Goal: Transaction & Acquisition: Purchase product/service

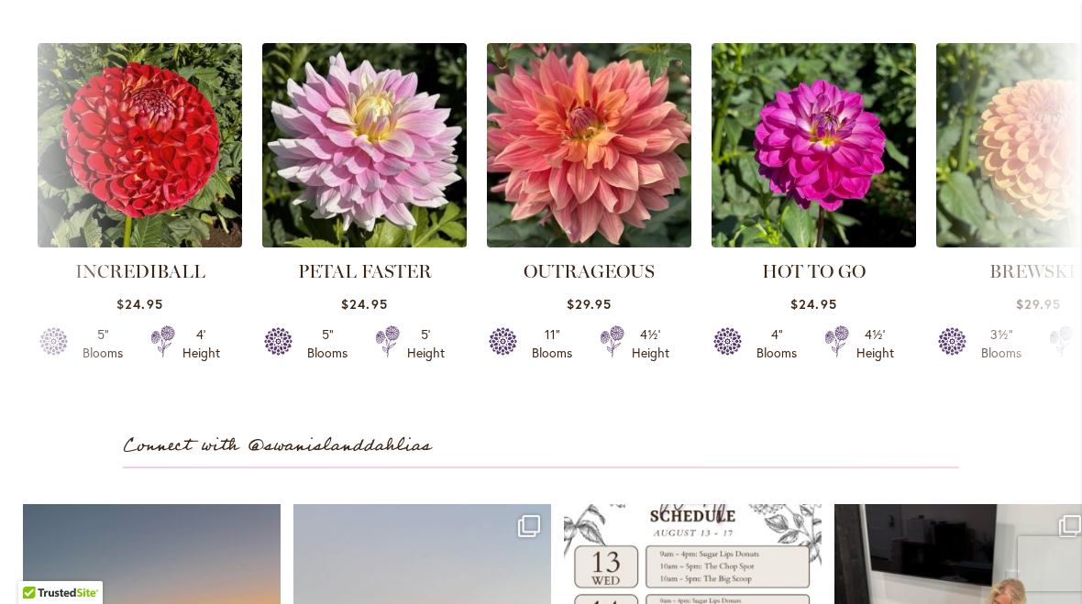
scroll to position [4895, 0]
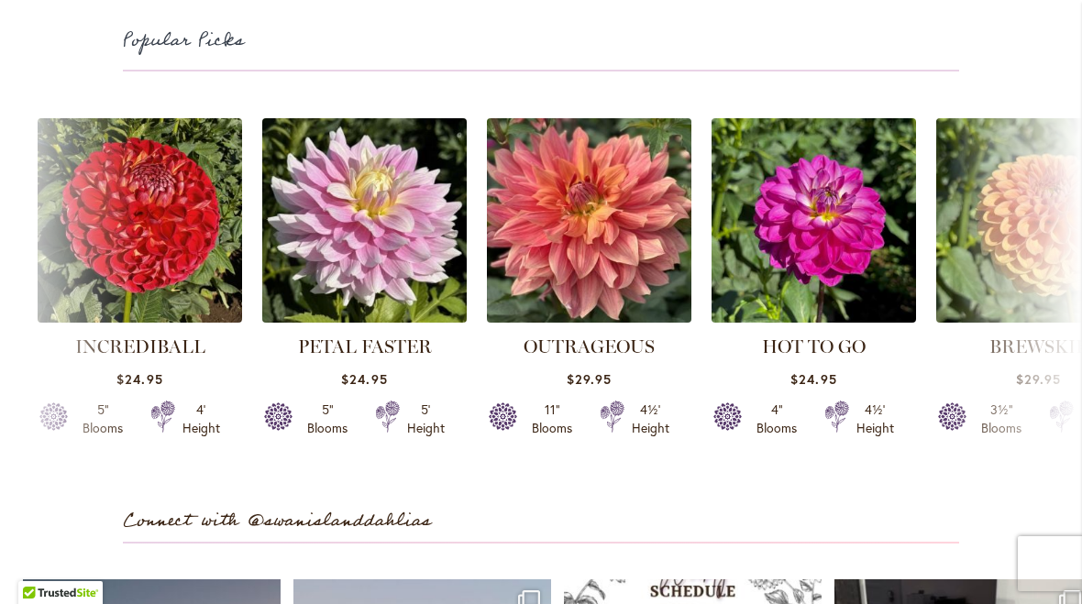
click at [895, 360] on strong "HOT TO GO" at bounding box center [814, 347] width 205 height 26
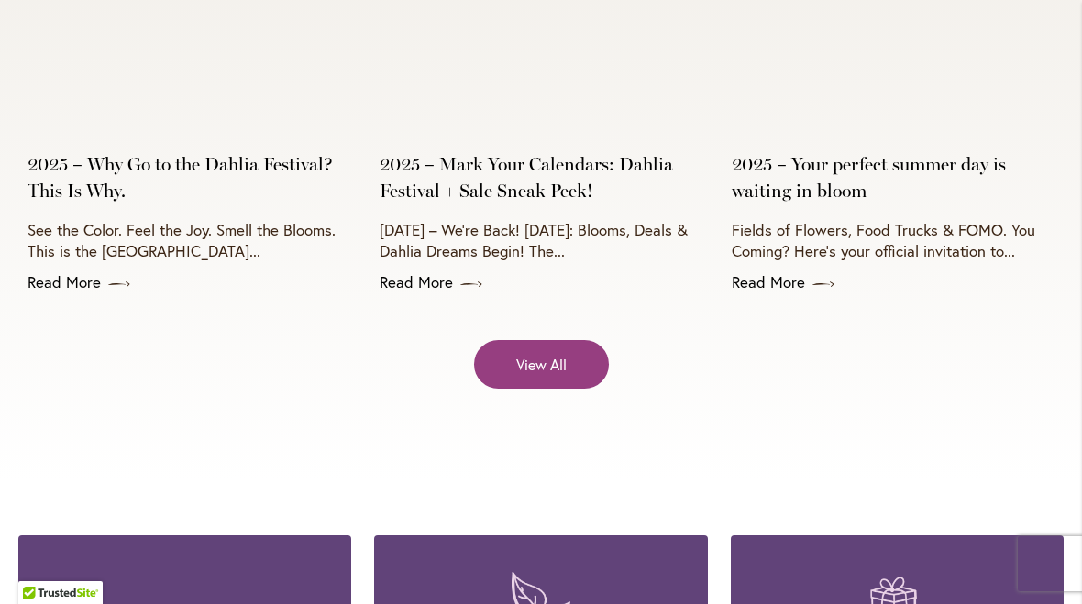
scroll to position [7440, 0]
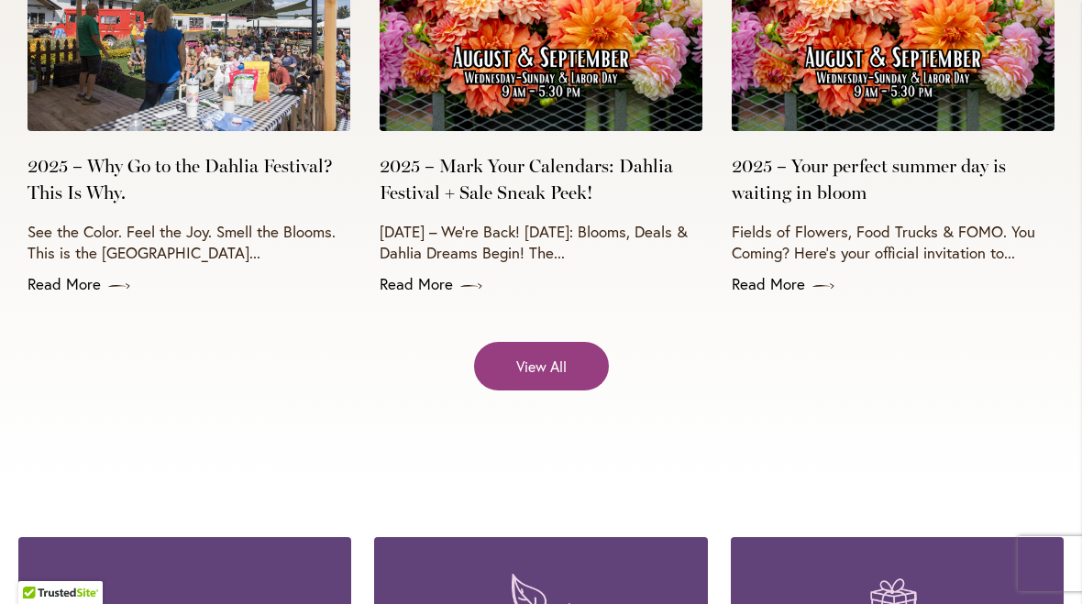
click at [536, 356] on span "View All" at bounding box center [541, 366] width 50 height 21
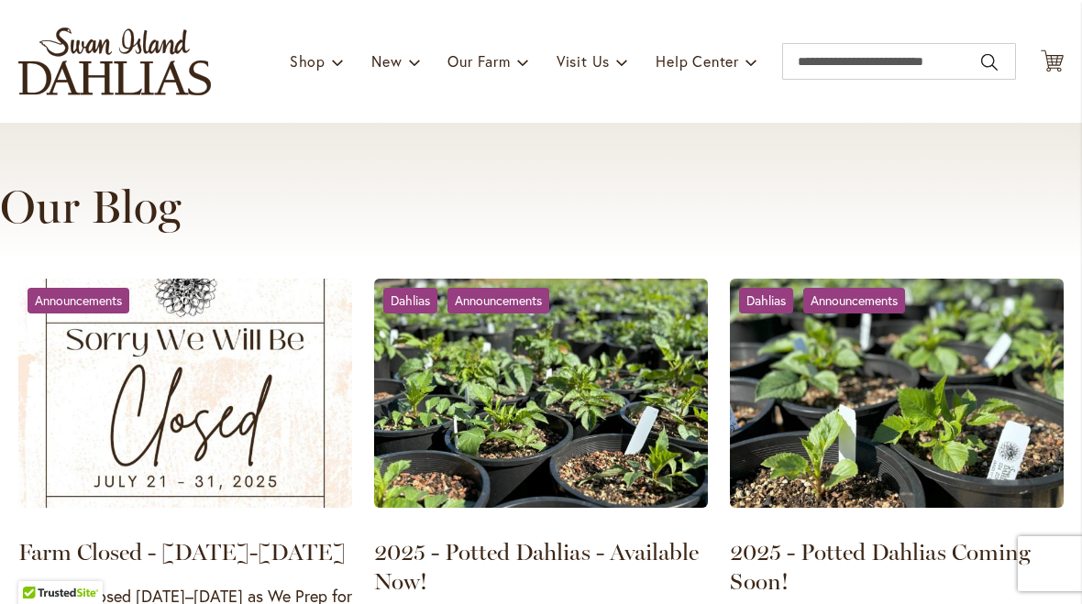
scroll to position [100, 0]
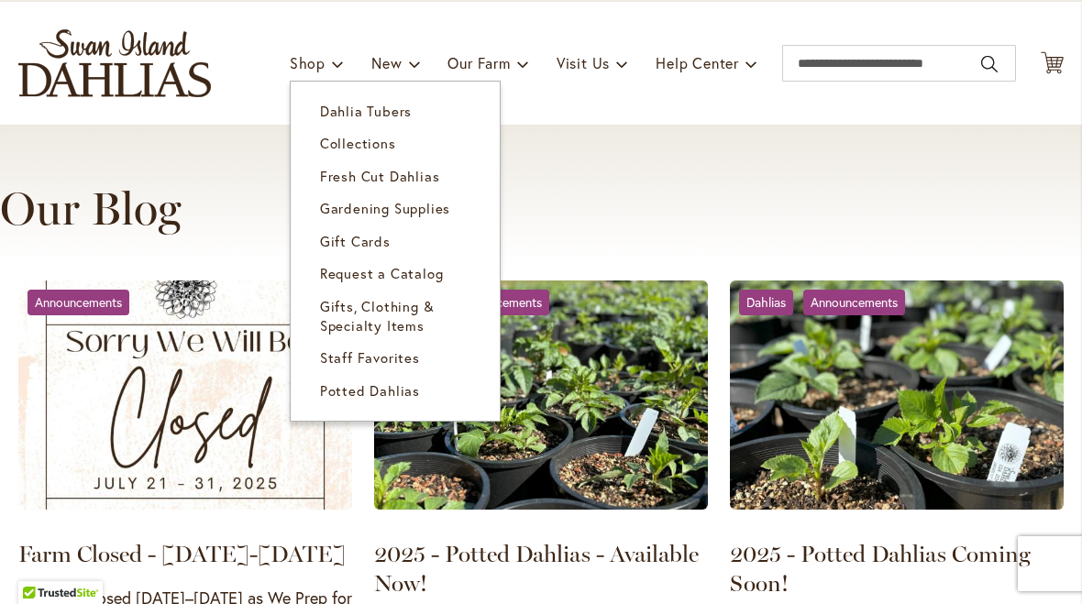
click at [385, 102] on link "Dahlia Tubers" at bounding box center [395, 111] width 209 height 32
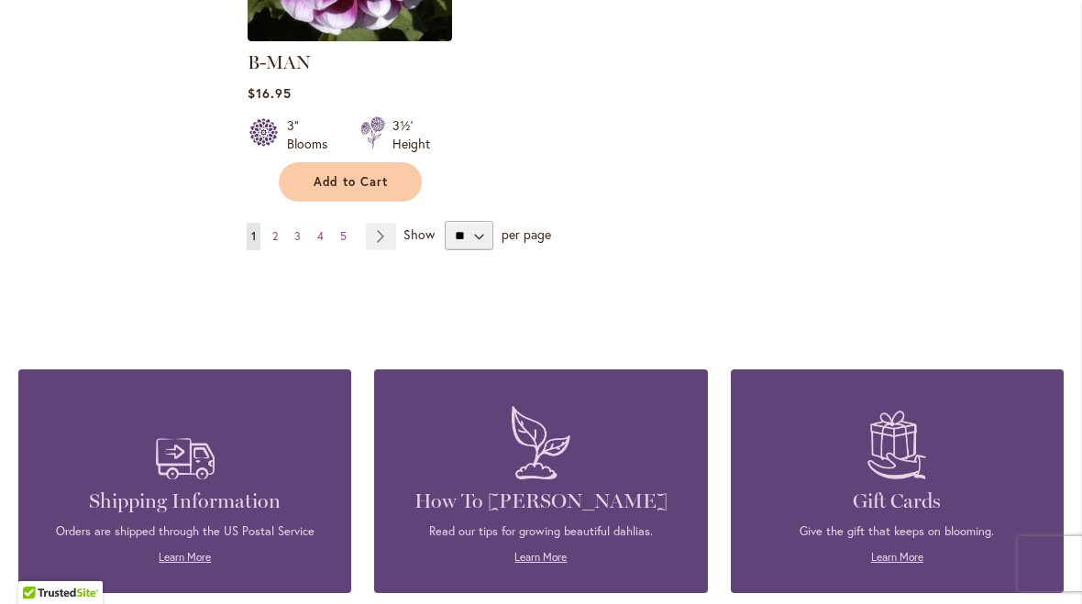
scroll to position [2581, 0]
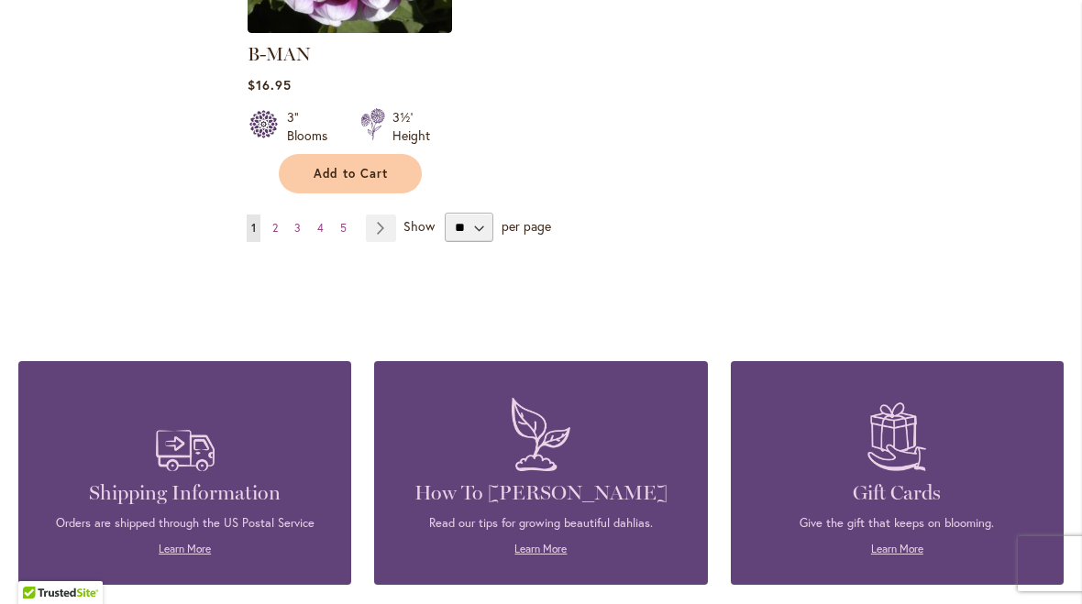
click at [385, 215] on link "Page Next" at bounding box center [381, 229] width 30 height 28
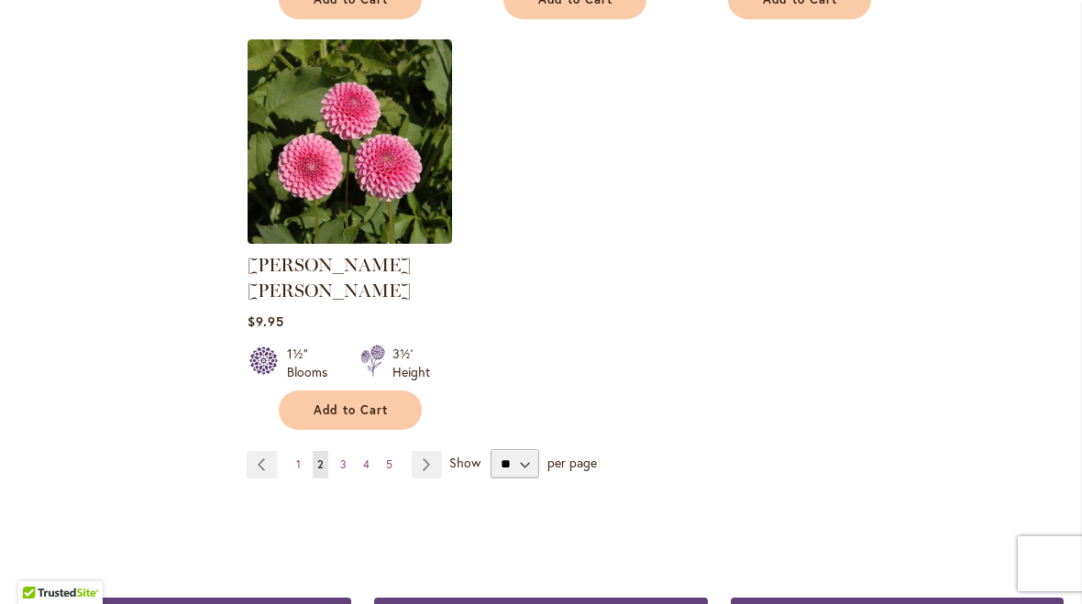
scroll to position [2401, 0]
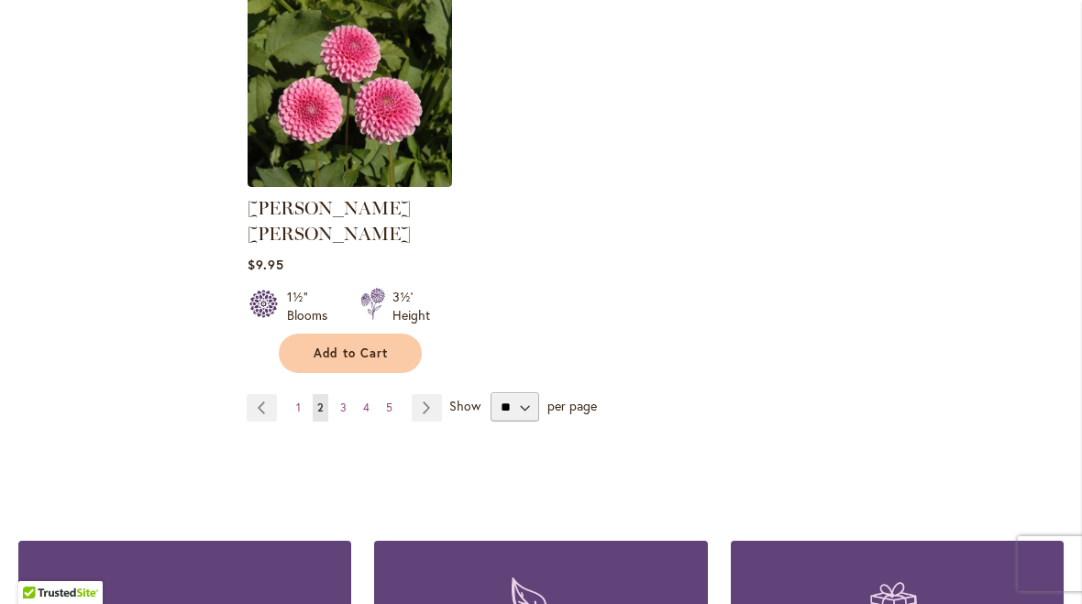
click at [423, 394] on link "Page Next" at bounding box center [427, 408] width 30 height 28
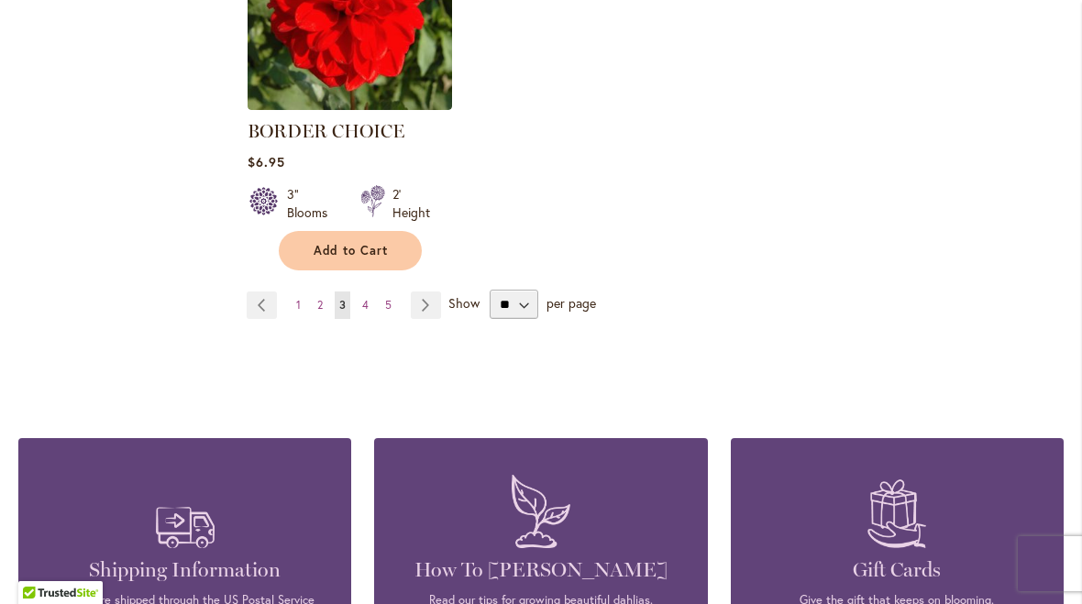
scroll to position [2479, 0]
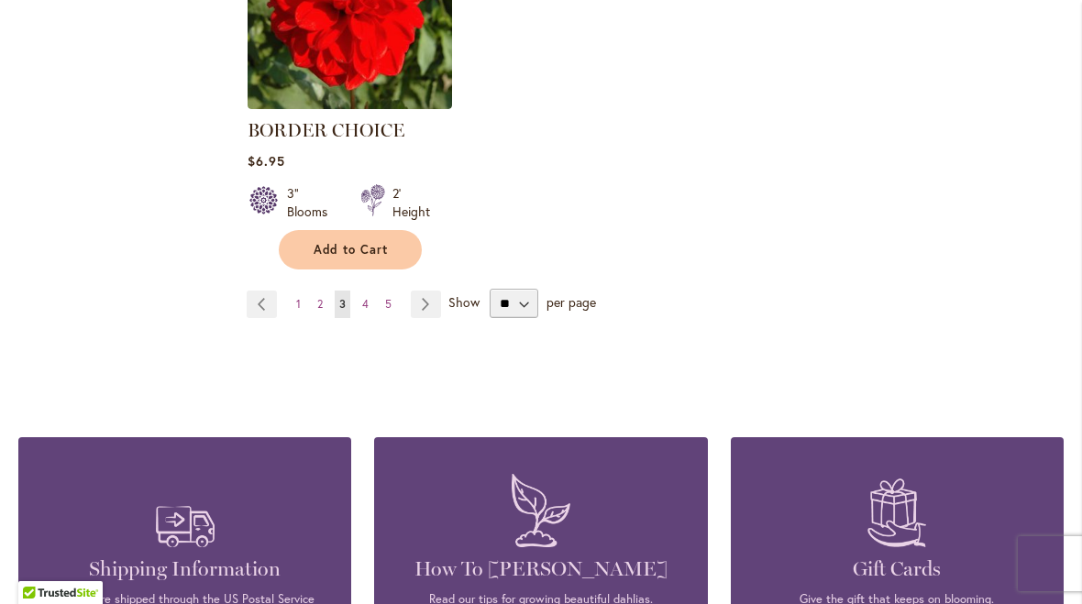
click at [428, 304] on link "Page Next" at bounding box center [426, 305] width 30 height 28
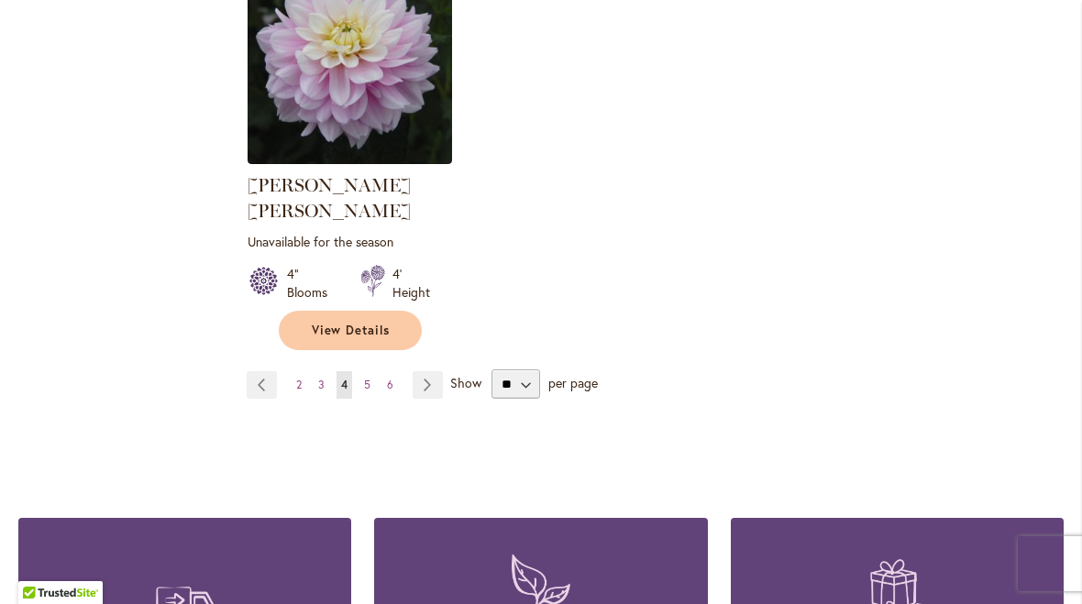
scroll to position [2462, 0]
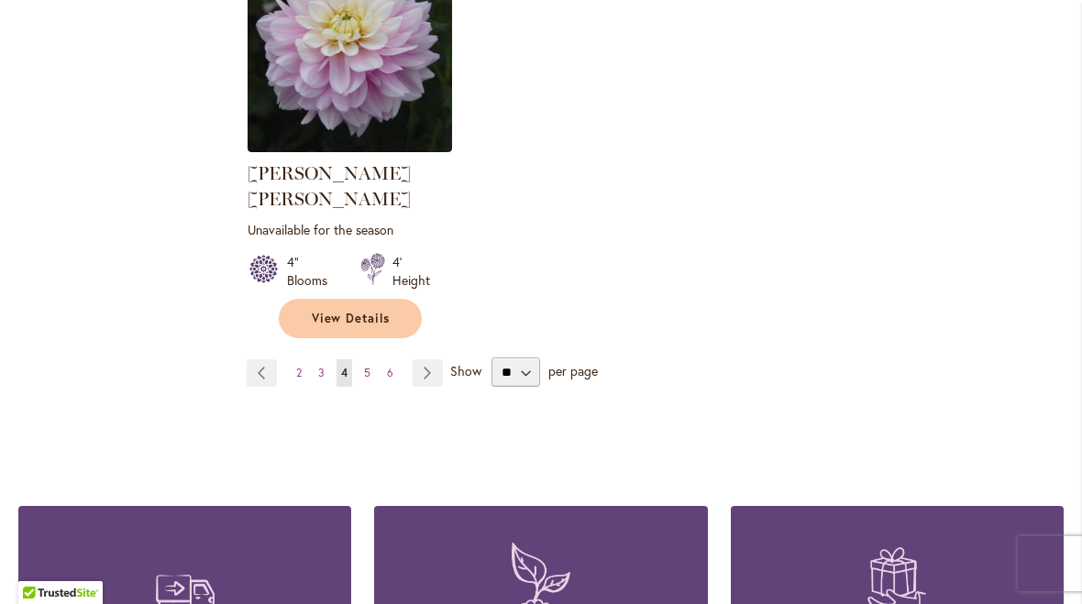
click at [419, 360] on link "Page Next" at bounding box center [428, 374] width 30 height 28
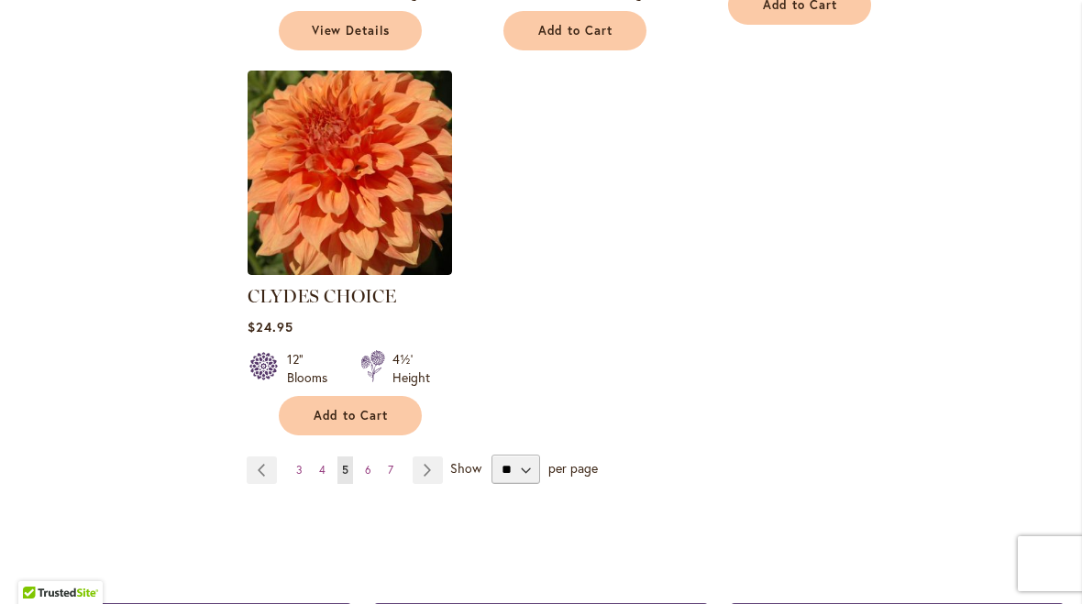
scroll to position [2373, 0]
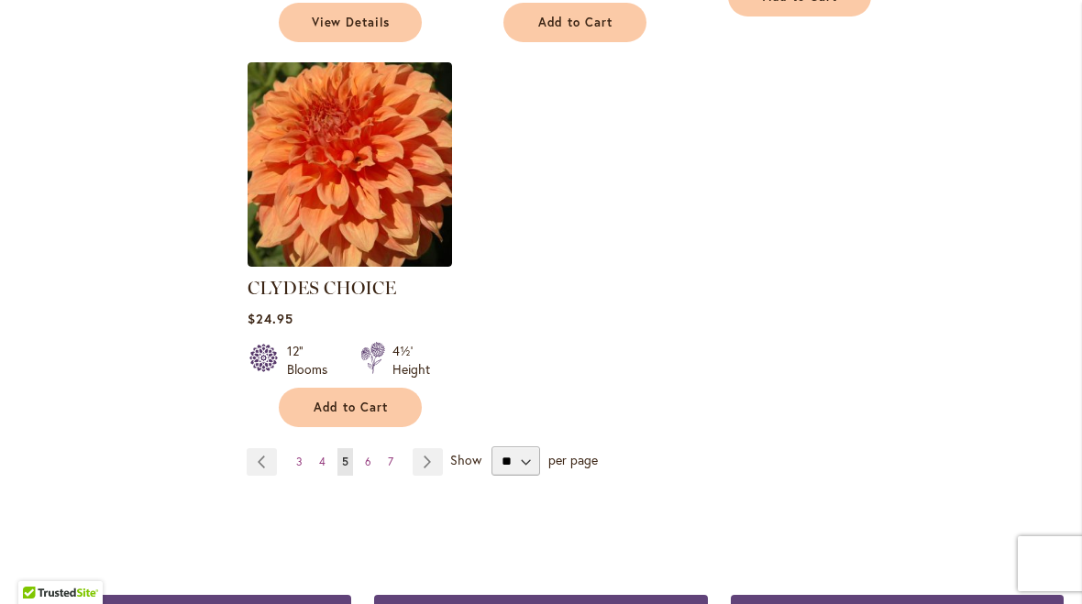
click at [430, 449] on link "Page Next" at bounding box center [428, 463] width 30 height 28
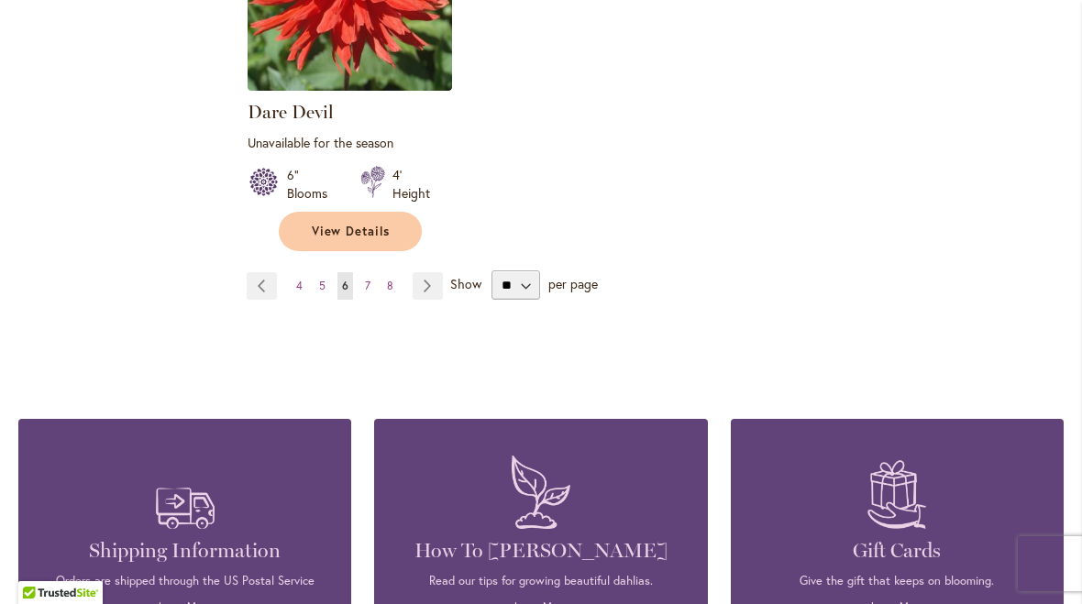
scroll to position [2568, 0]
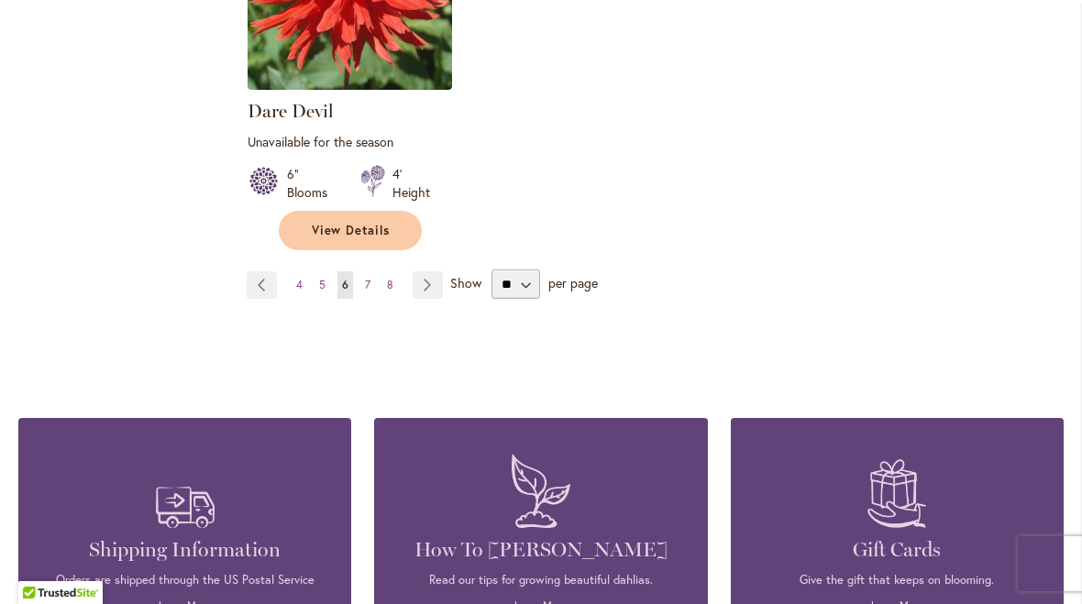
click at [421, 271] on link "Page Next" at bounding box center [428, 285] width 30 height 28
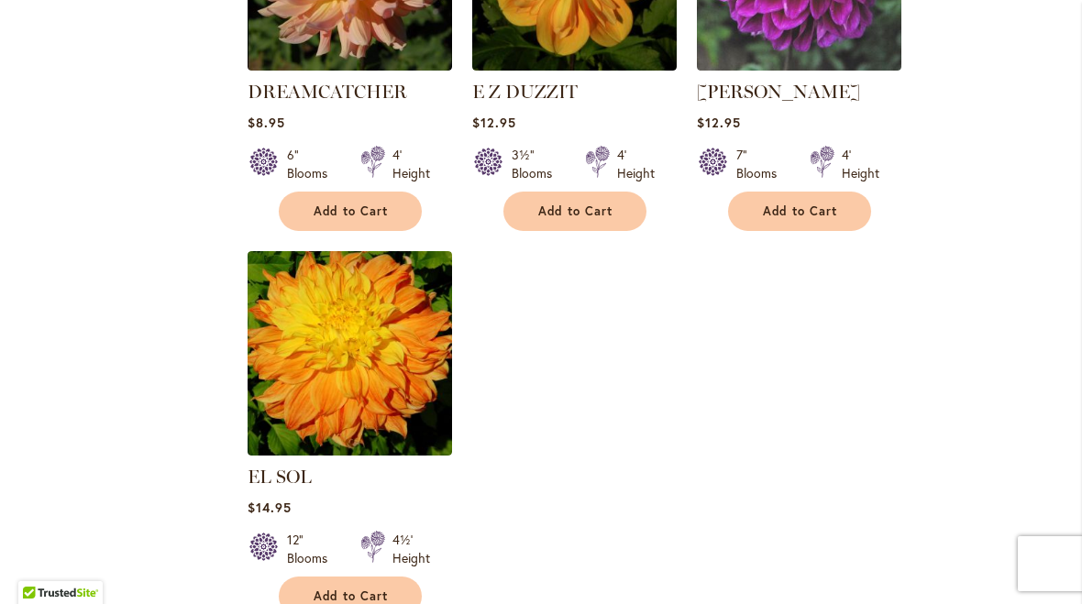
scroll to position [2155, 0]
